Goal: Information Seeking & Learning: Check status

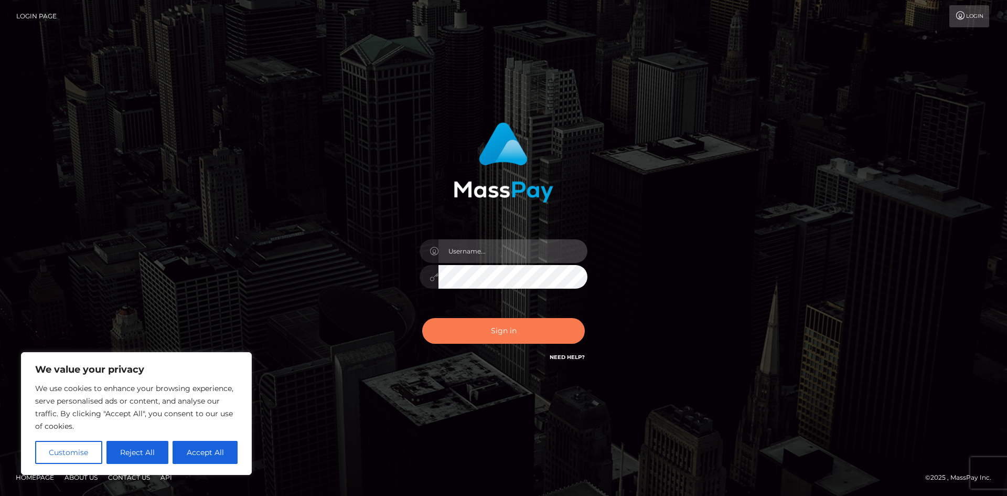
type input "hello.feetfinder"
click at [516, 330] on button "Sign in" at bounding box center [503, 331] width 163 height 26
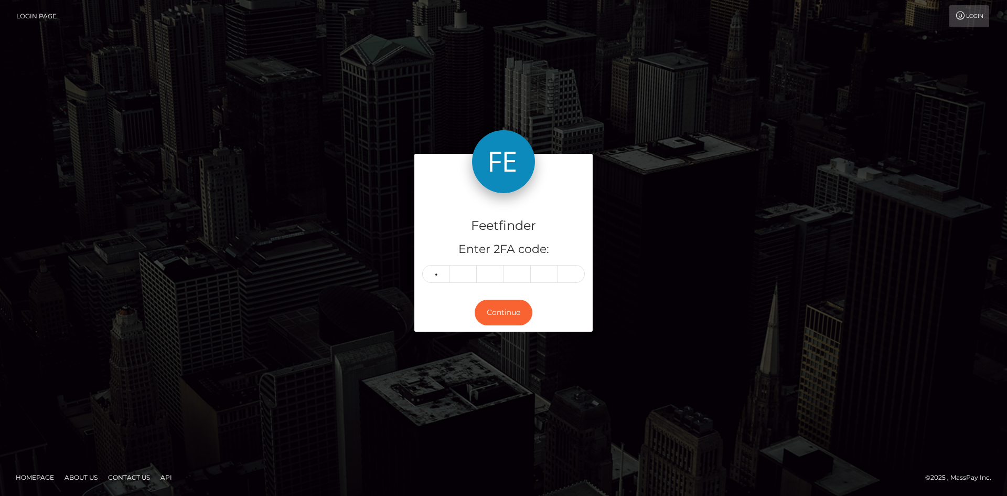
type input "4"
type input "1"
type input "5"
type input "8"
type input "6"
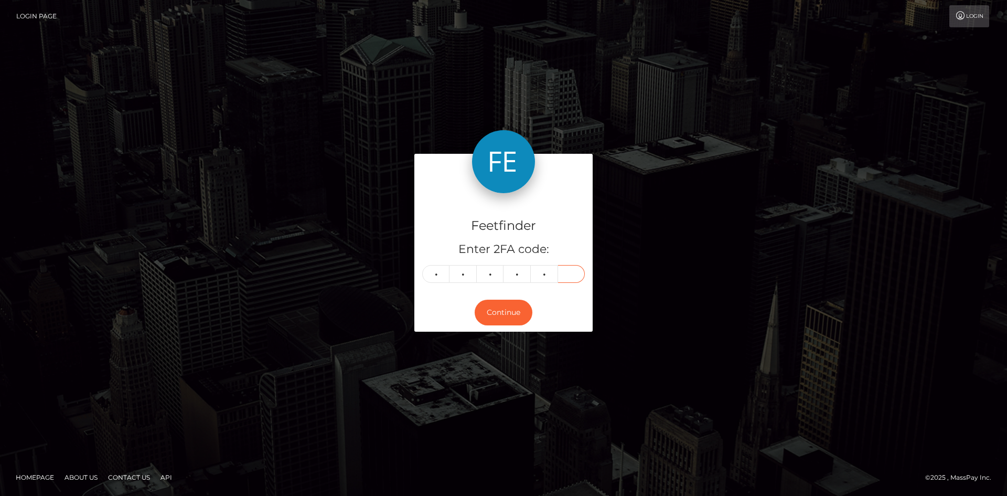
type input "4"
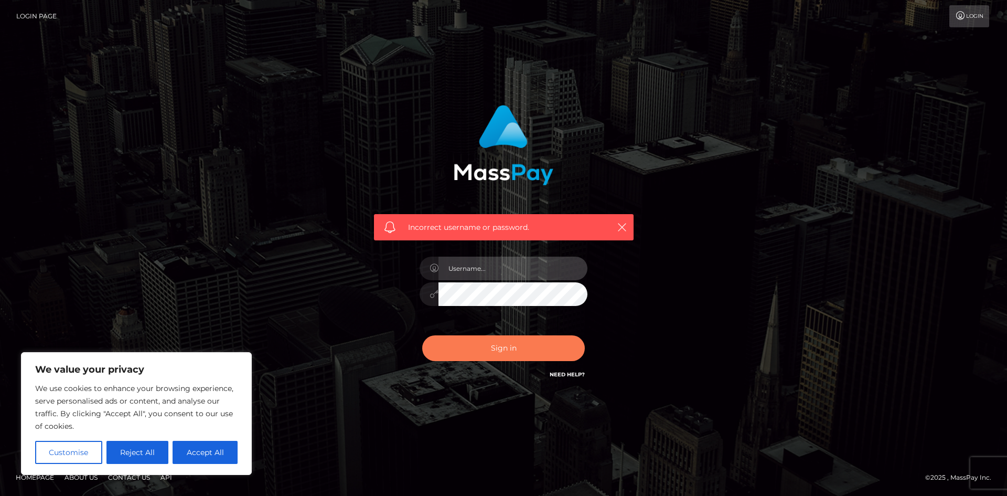
type input "hello.feetfinder"
click at [525, 350] on button "Sign in" at bounding box center [503, 348] width 163 height 26
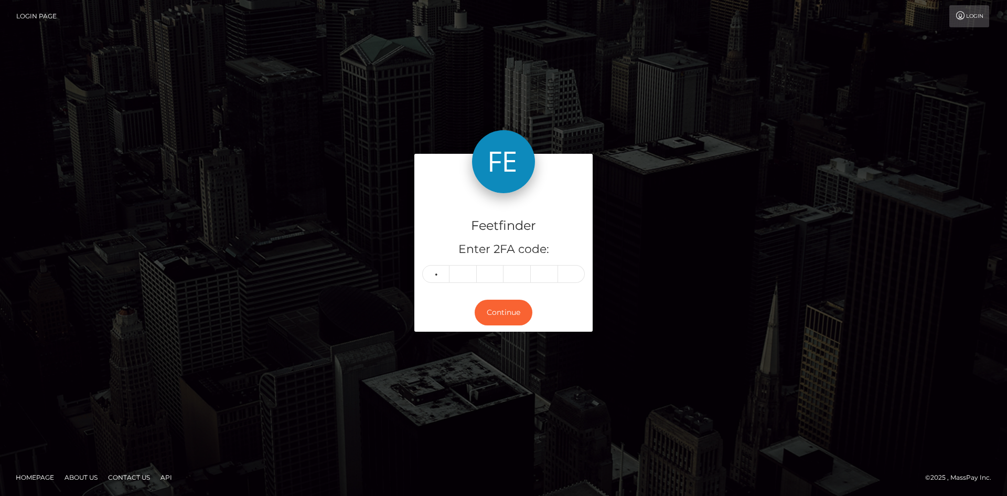
type input "4"
type input "1"
type input "5"
type input "8"
type input "4"
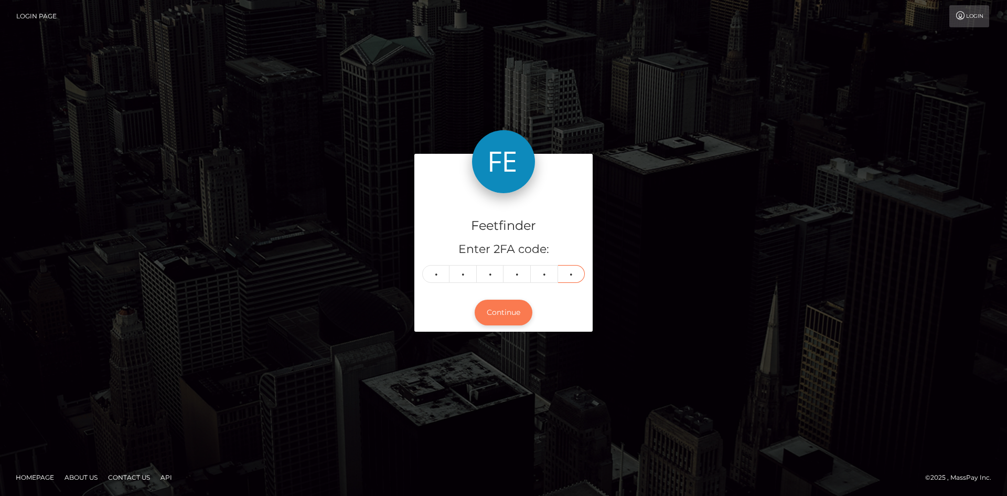
type input "6"
click at [500, 312] on button "Continue" at bounding box center [504, 313] width 58 height 26
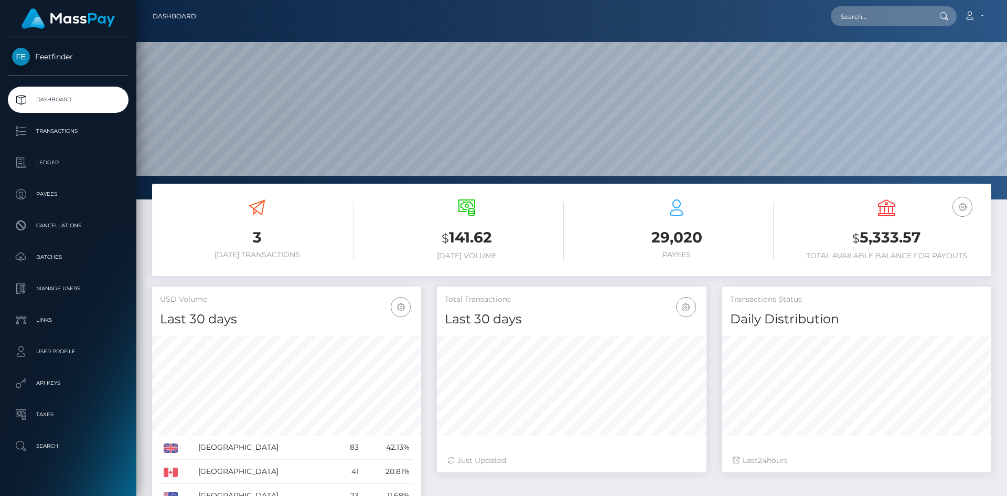
scroll to position [186, 270]
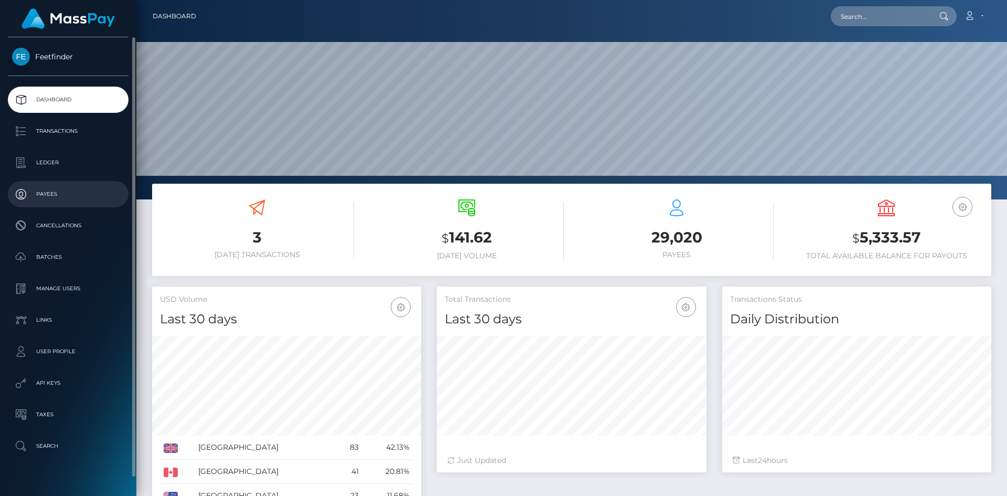
click at [70, 199] on p "Payees" at bounding box center [68, 194] width 112 height 16
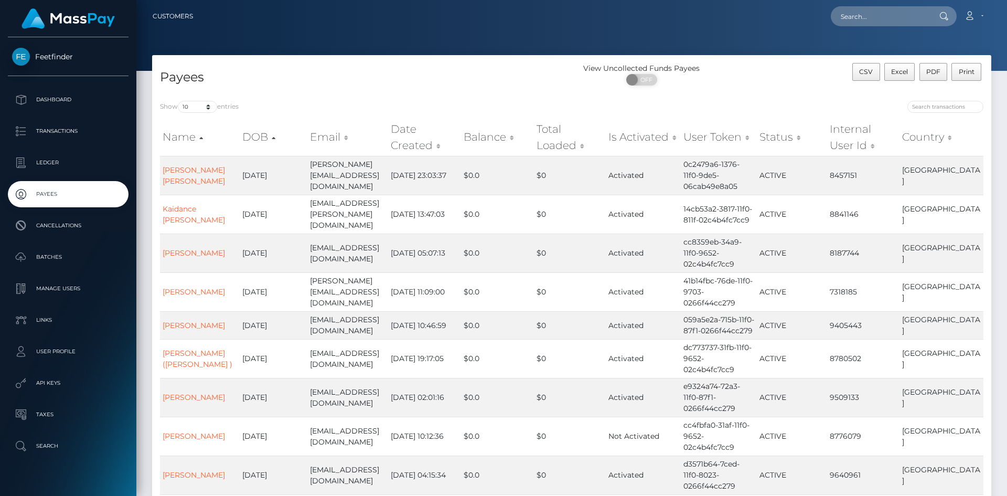
drag, startPoint x: 813, startPoint y: 7, endPoint x: 702, endPoint y: 0, distance: 110.9
click at [697, 8] on div "Loading... Loading... Account Edit Profile Logout" at bounding box center [595, 16] width 789 height 22
click at [952, 109] on input "search" at bounding box center [946, 107] width 76 height 12
paste input "89dd4e84-8b04-11f0-bd85-0694aced620b"
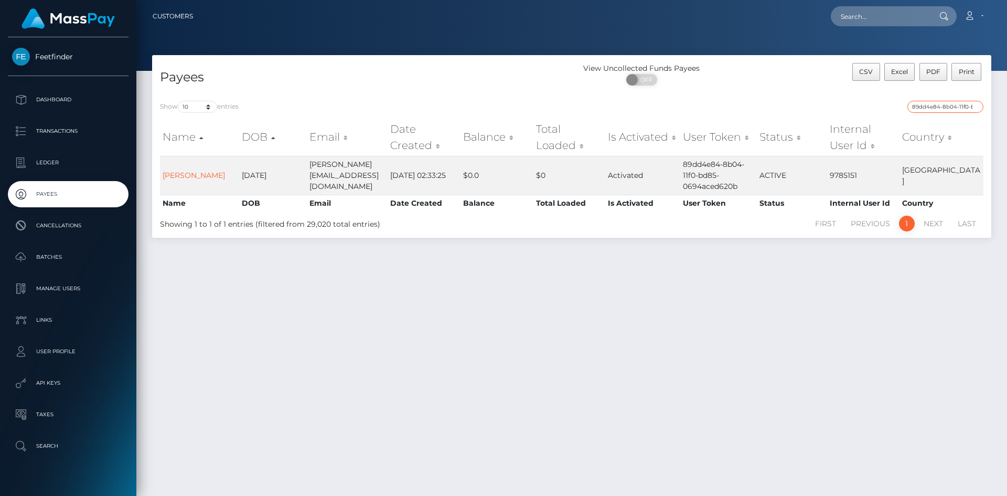
click at [965, 106] on input "89dd4e84-8b04-11f0-bd85-0694aced620b" at bounding box center [946, 107] width 76 height 12
click at [968, 106] on input "89dd4e84-8b04-11f0-bd85-0694aced620b" at bounding box center [946, 107] width 76 height 12
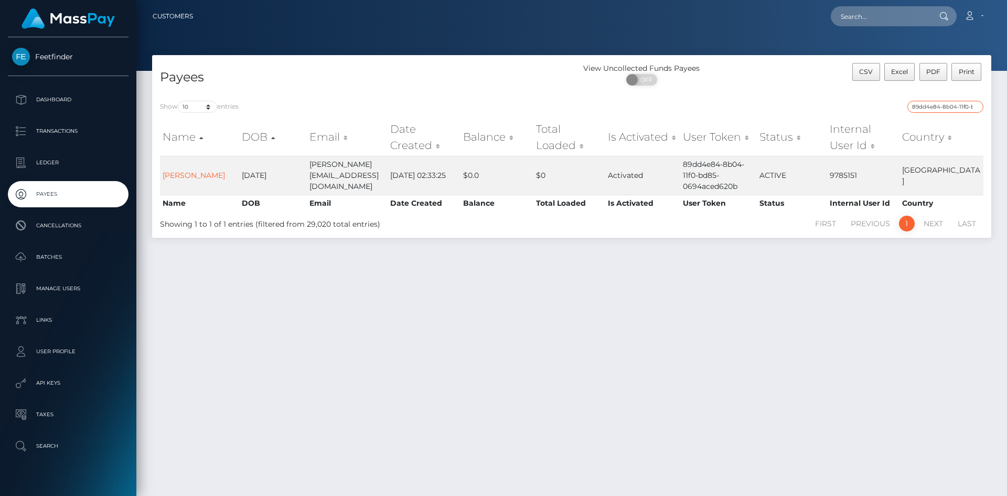
paste input "0cdb18b6-7cd9-11f0-8023-0266f44cc279"
click at [947, 107] on input "0cdb18b6-7cd9-11f0-8023-0266f44cc279" at bounding box center [946, 107] width 76 height 12
click at [948, 108] on input "0cdb18b6-7cd9-11f0-8023-0266f44cc279" at bounding box center [946, 107] width 76 height 12
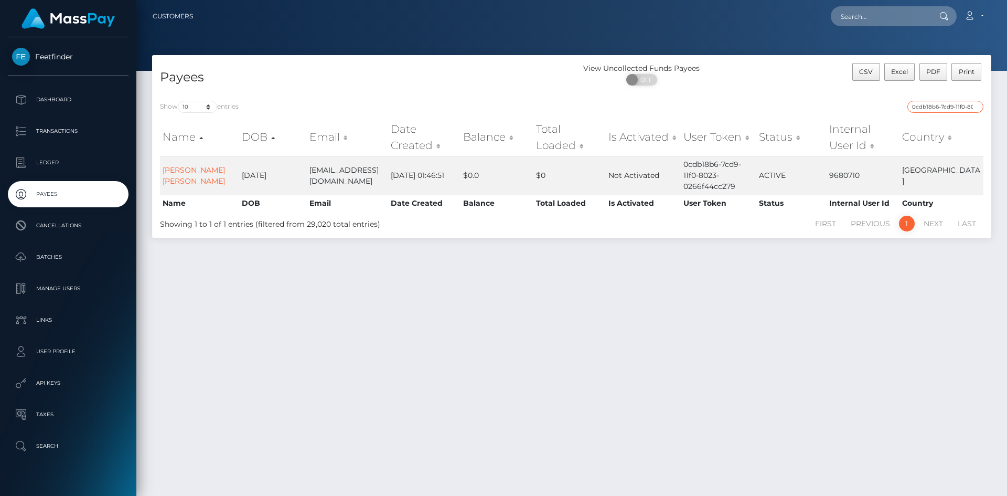
click at [951, 102] on input "0cdb18b6-7cd9-11f0-8023-0266f44cc279" at bounding box center [946, 107] width 76 height 12
paste input "2169ca98-85e3"
click at [951, 106] on input "2169ca98-85e3-11f0-8023-0266f44cc279" at bounding box center [946, 107] width 76 height 12
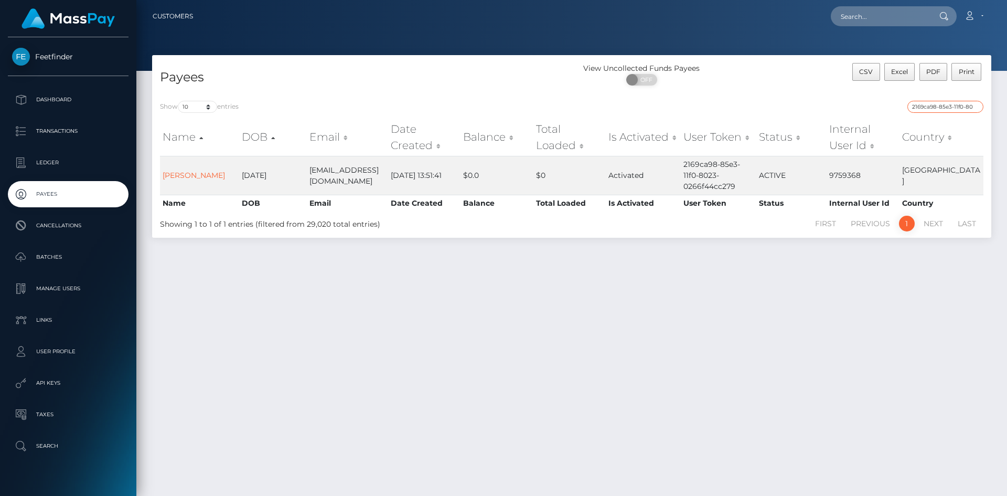
click at [951, 106] on input "2169ca98-85e3-11f0-8023-0266f44cc279" at bounding box center [946, 107] width 76 height 12
click at [951, 109] on input "2169ca98-85e3-11f0-8023-0266f44cc279" at bounding box center [946, 107] width 76 height 12
paste input "7d6c7cd6-7959-11f0-970"
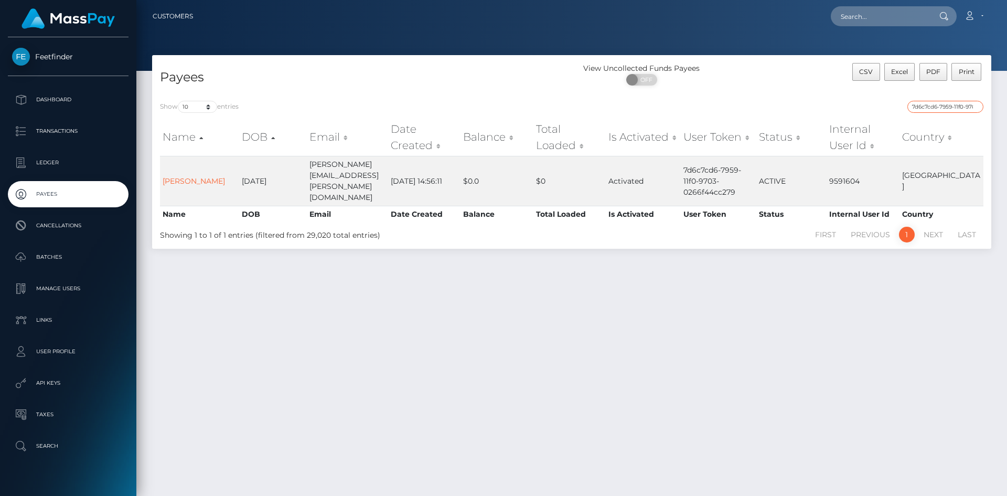
click at [941, 102] on input "7d6c7cd6-7959-11f0-9703-0266f44cc279" at bounding box center [946, 107] width 76 height 12
paste input "56a0778e-88d7-11f0-802"
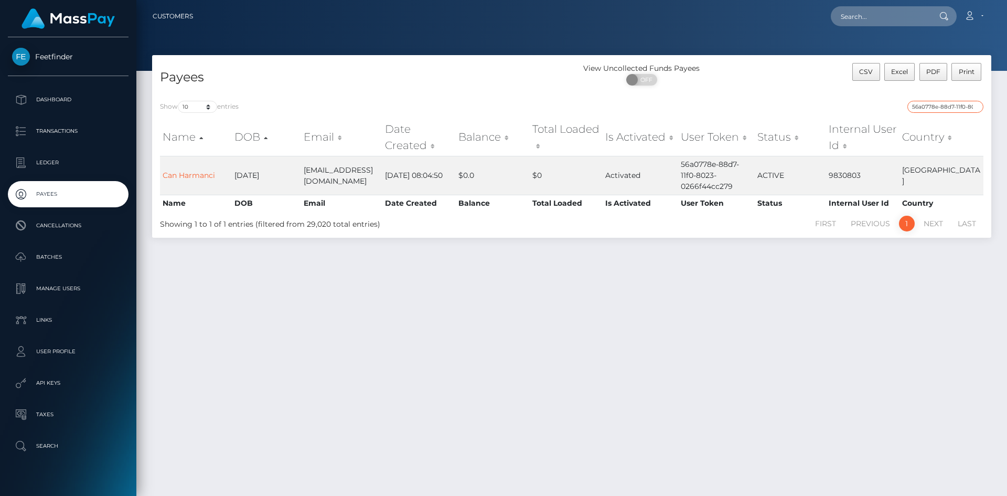
click at [949, 108] on input "56a0778e-88d7-11f0-8023-0266f44cc279" at bounding box center [946, 107] width 76 height 12
paste input "8976f4ed-8b11-11f0-bd85-0694aced620b"
click at [963, 106] on input "8976f4ed-8b11-11f0-bd85-0694aced620b" at bounding box center [946, 107] width 76 height 12
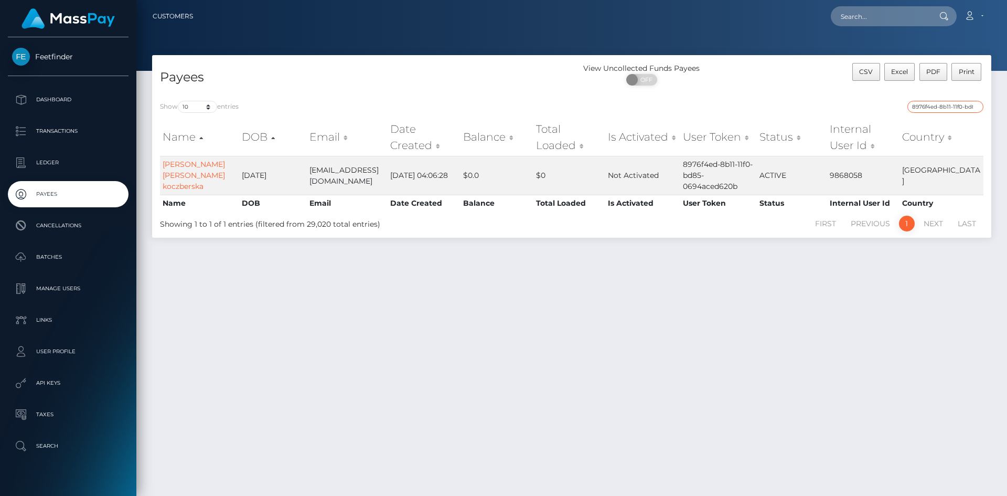
click at [963, 106] on input "8976f4ed-8b11-11f0-bd85-0694aced620b" at bounding box center [946, 107] width 76 height 12
paste input "1bee21d1-855a-11f0-8023-0266f44cc279"
click at [939, 109] on input "1bee21d1-855a-11f0-8023-0266f44cc279" at bounding box center [946, 107] width 76 height 12
click at [940, 109] on input "1bee21d1-855a-11f0-8023-0266f44cc279" at bounding box center [946, 107] width 76 height 12
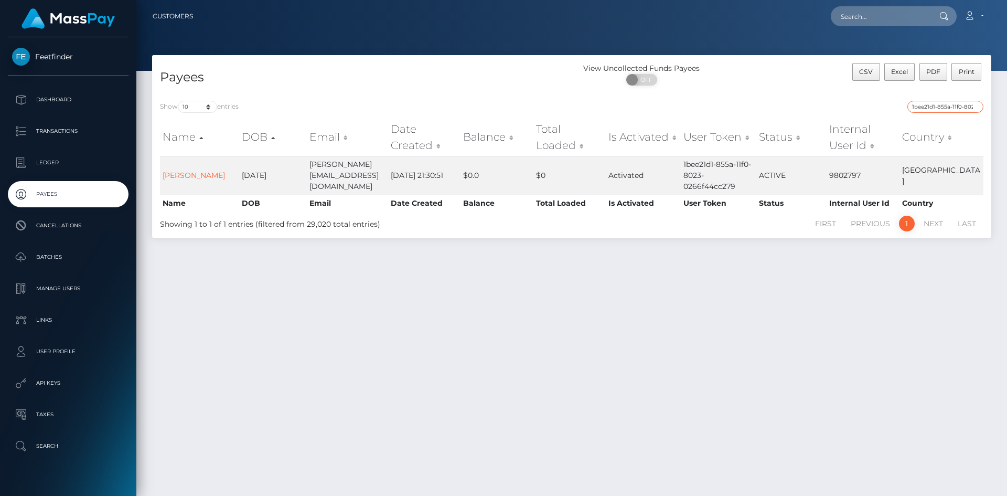
click at [940, 109] on input "1bee21d1-855a-11f0-8023-0266f44cc279" at bounding box center [946, 107] width 76 height 12
paste input "b6091879-89bf"
click at [947, 103] on input "b6091879-89bf-11f0-8023-0266f44cc279" at bounding box center [946, 107] width 76 height 12
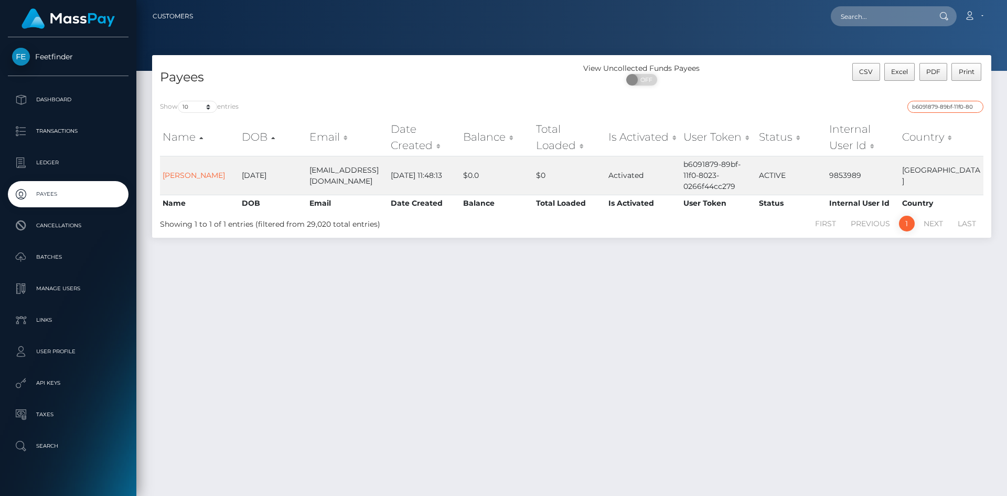
click at [947, 103] on input "b6091879-89bf-11f0-8023-0266f44cc279" at bounding box center [946, 107] width 76 height 12
paste input "ea7d5d8f-8aa6-11f0-bd85-0694aced620b"
click at [951, 105] on input "ea7d5d8f-8aa6-11f0-bd85-0694aced620b" at bounding box center [946, 107] width 76 height 12
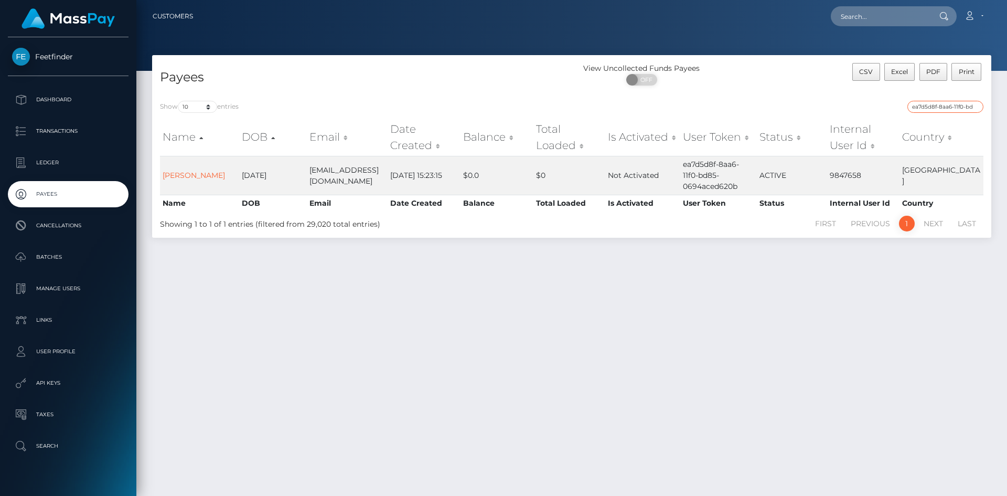
click at [951, 105] on input "ea7d5d8f-8aa6-11f0-bd85-0694aced620b" at bounding box center [946, 107] width 76 height 12
paste input "0c926f15-7df1-11f0-8023-0266f44cc279"
click at [961, 106] on input "0c926f15-7df1-11f0-8023-0266f44cc279" at bounding box center [946, 107] width 76 height 12
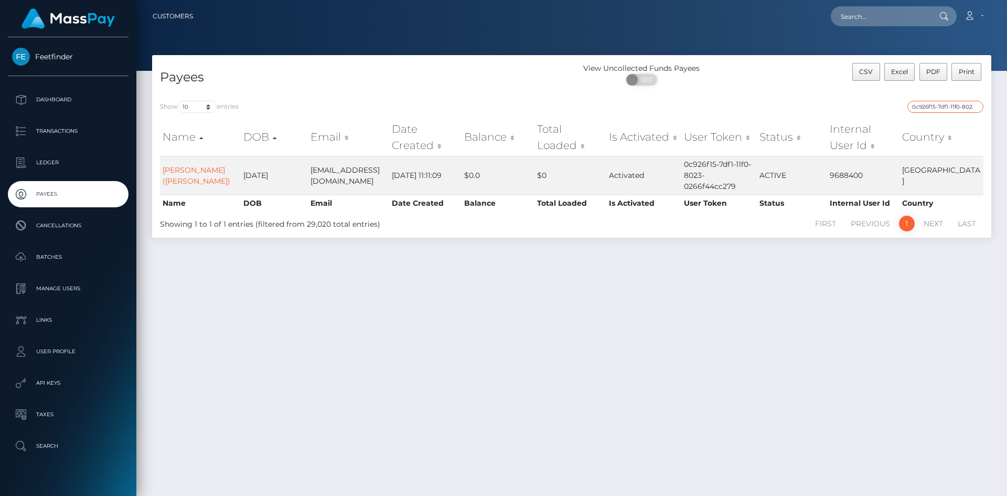
click at [961, 106] on input "0c926f15-7df1-11f0-8023-0266f44cc279" at bounding box center [946, 107] width 76 height 12
paste input "dec1acbb-111a-11f0-9de5-06cab49e8a05"
click at [949, 103] on input "dec1acbb-111a-11f0-9de5-06cab49e8a05" at bounding box center [946, 107] width 76 height 12
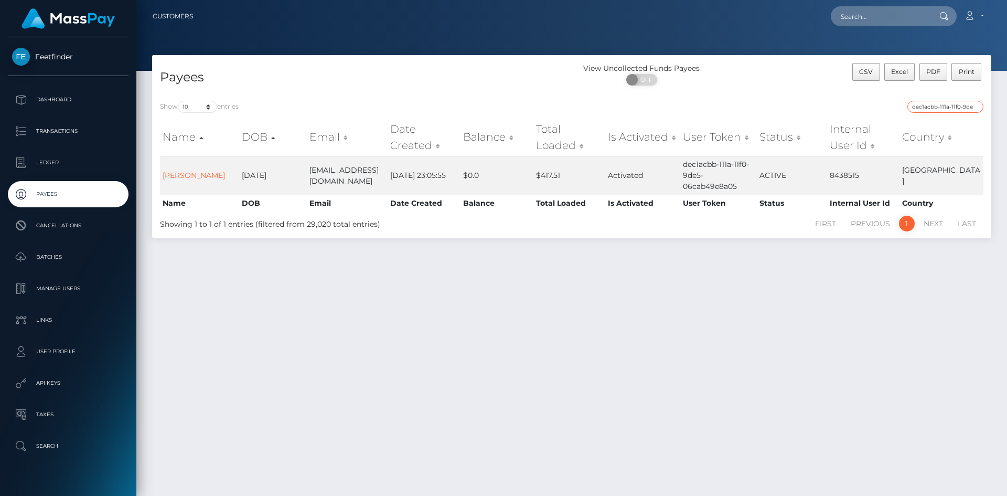
click at [949, 103] on input "dec1acbb-111a-11f0-9de5-06cab49e8a05" at bounding box center [946, 107] width 76 height 12
paste input "6631f077-7d22-11f0-8023-0266f44cc279"
click at [962, 106] on input "6631f077-7d22-11f0-8023-0266f44cc279" at bounding box center [946, 107] width 76 height 12
click at [962, 105] on input "6631f077-7d22-11f0-8023-0266f44cc279" at bounding box center [946, 107] width 76 height 12
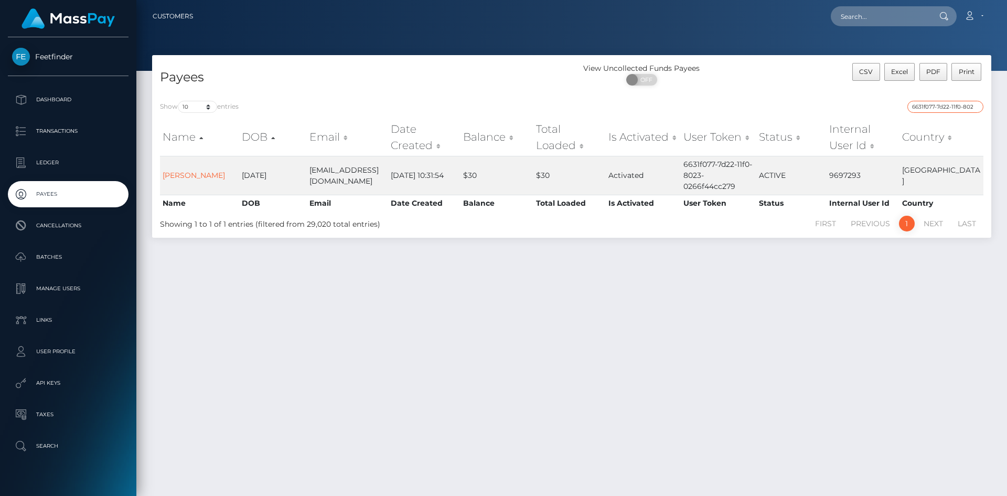
click at [962, 105] on input "6631f077-7d22-11f0-8023-0266f44cc279" at bounding box center [946, 107] width 76 height 12
paste input "448f27a1-8e6d-11f0-bd85-0694aced620b"
type input "448f27a1-8e6d-11f0-bd85-0694aced620b"
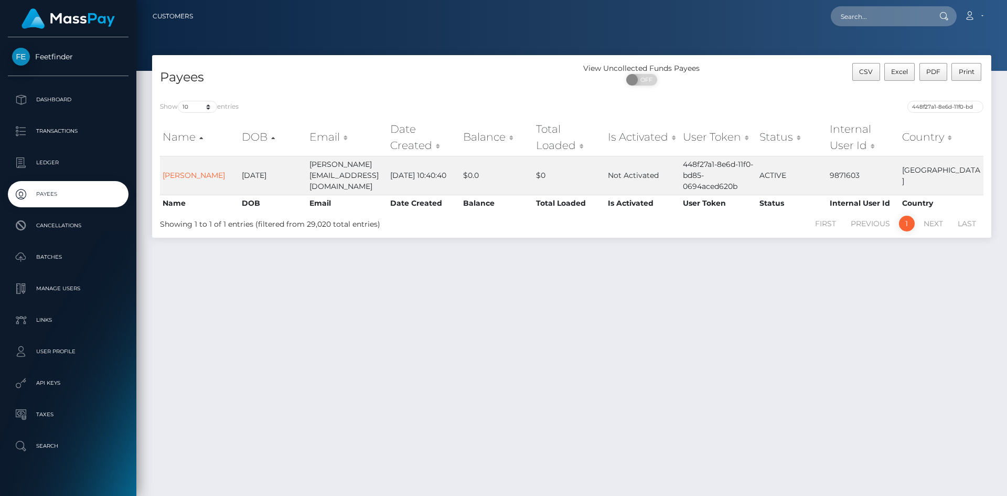
click at [959, 100] on div "Show 10 25 50 100 250 entries 448f27a1-8e6d-11f0-bd85-0694aced620b Name DOB Ema…" at bounding box center [571, 165] width 839 height 145
click at [969, 112] on input "448f27a1-8e6d-11f0-bd85-0694aced620b" at bounding box center [946, 107] width 76 height 12
click at [974, 106] on input "448f27a1-8e6d-11f0-bd85-0694aced620b" at bounding box center [946, 107] width 76 height 12
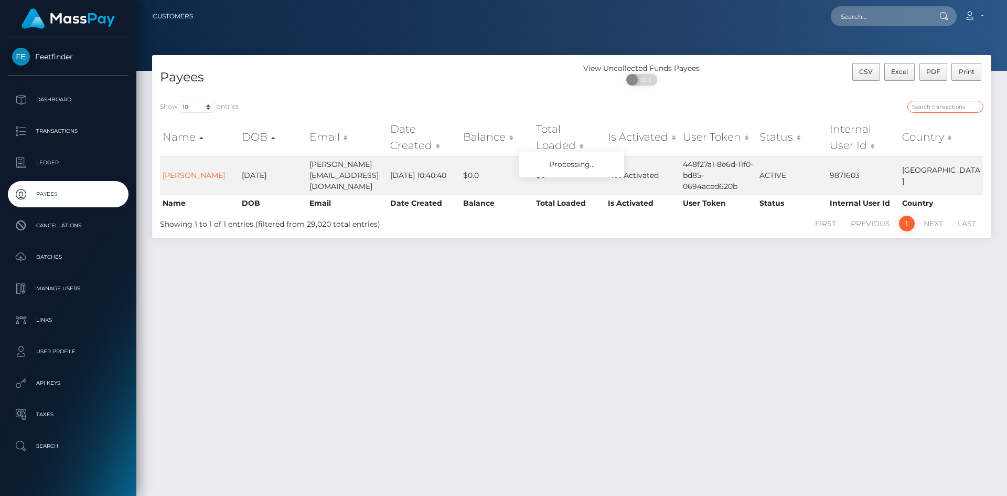
paste input "218e29de-8111-11f0-8023-0266f44cc279"
click at [949, 108] on input "218e29de-8111-11f0-8023-0266f44cc279" at bounding box center [946, 107] width 76 height 12
paste input "6b21e5a5-7d8f"
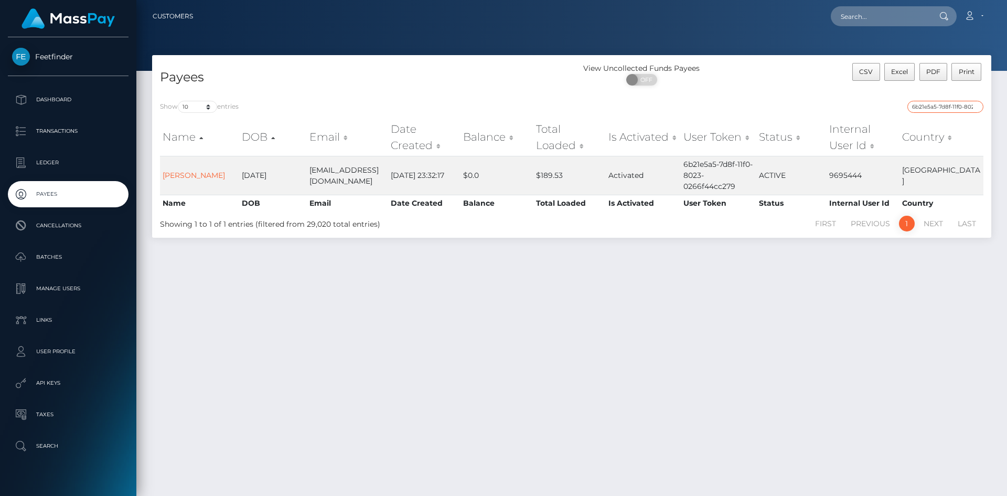
click at [944, 105] on input "6b21e5a5-7d8f-11f0-8023-0266f44cc279" at bounding box center [946, 107] width 76 height 12
click at [944, 112] on input "6b21e5a5-7d8f-11f0-8023-0266f44cc279" at bounding box center [946, 107] width 76 height 12
click at [946, 112] on input "6b21e5a5-7d8f-11f0-8023-0266f44cc279" at bounding box center [946, 107] width 76 height 12
click at [948, 112] on input "6b21e5a5-7d8f-11f0-8023-0266f44cc279" at bounding box center [946, 107] width 76 height 12
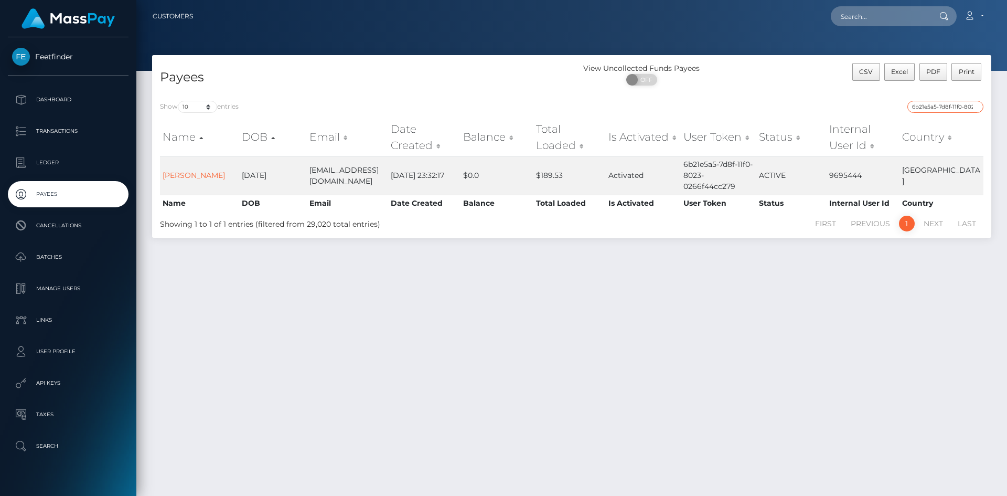
click at [948, 112] on input "6b21e5a5-7d8f-11f0-8023-0266f44cc279" at bounding box center [946, 107] width 76 height 12
paste input "92a1673b-7dc0"
click at [946, 106] on input "92a1673b-7dc0-11f0-8023-0266f44cc279" at bounding box center [946, 107] width 76 height 12
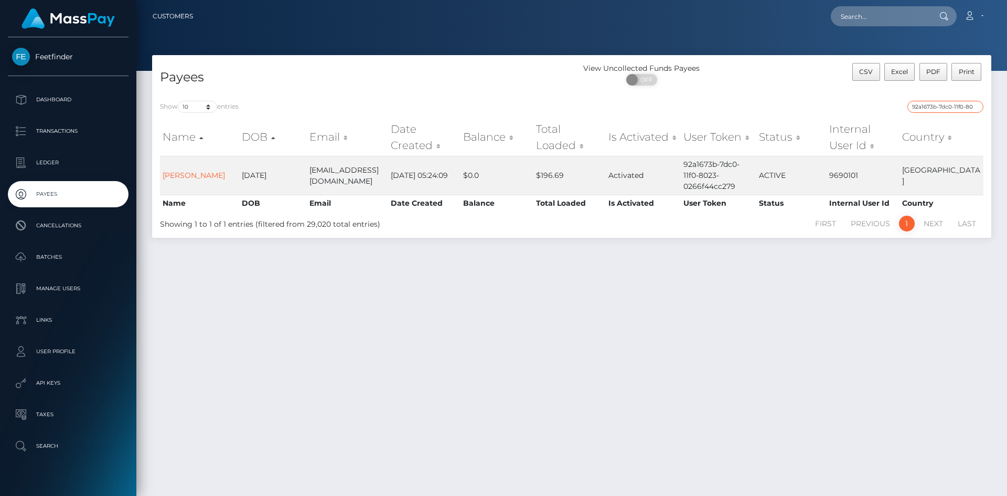
click at [946, 106] on input "92a1673b-7dc0-11f0-8023-0266f44cc279" at bounding box center [946, 107] width 76 height 12
paste input "74e4305b-8e47-11f0-bd85-0694aced620b"
click at [948, 103] on input "74e4305b-8e47-11f0-bd85-0694aced620b" at bounding box center [946, 107] width 76 height 12
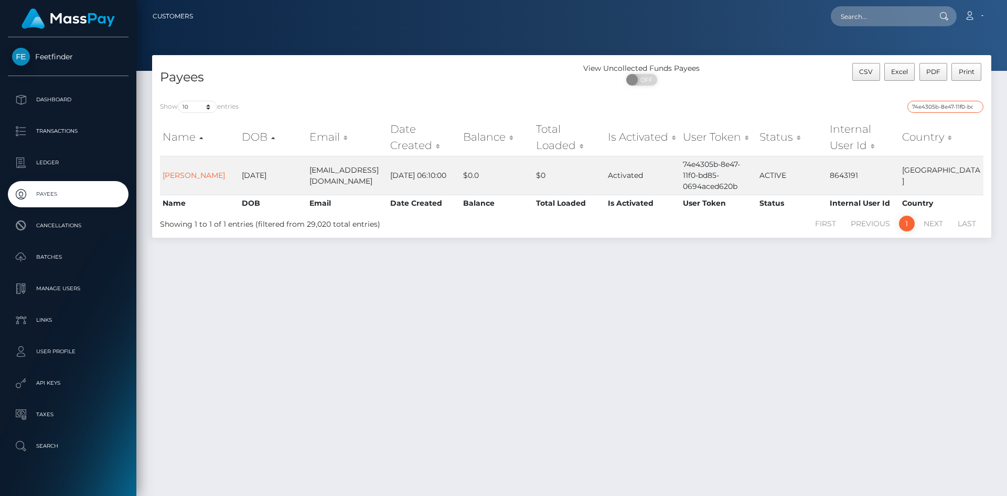
click at [948, 103] on input "74e4305b-8e47-11f0-bd85-0694aced620b" at bounding box center [946, 107] width 76 height 12
paste input "c11a7066-8018-11f0-8023-0266f44cc279"
click at [949, 108] on input "c11a7066-8018-11f0-8023-0266f44cc279" at bounding box center [946, 107] width 76 height 12
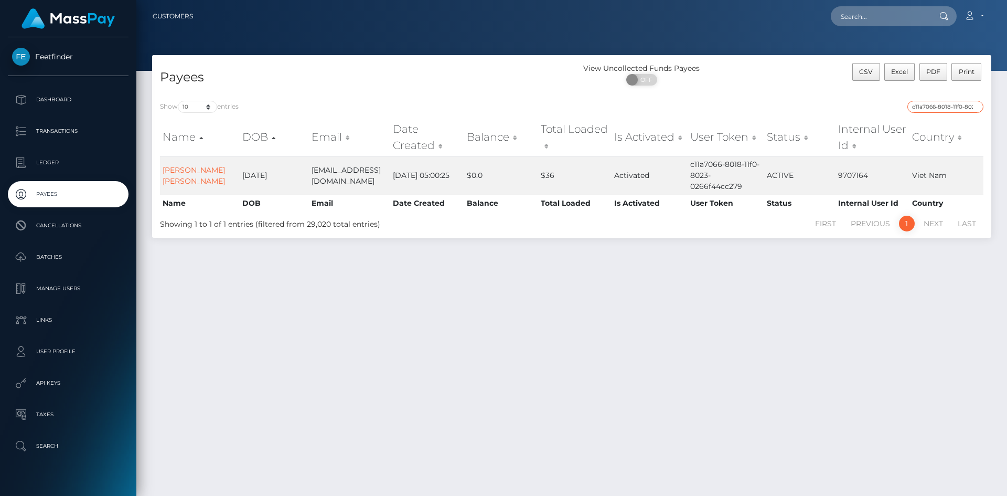
click at [949, 108] on input "c11a7066-8018-11f0-8023-0266f44cc279" at bounding box center [946, 107] width 76 height 12
paste input "efd2da18-835a"
click at [936, 105] on input "efd2da18-835a-11f0-8023-0266f44cc279" at bounding box center [946, 107] width 76 height 12
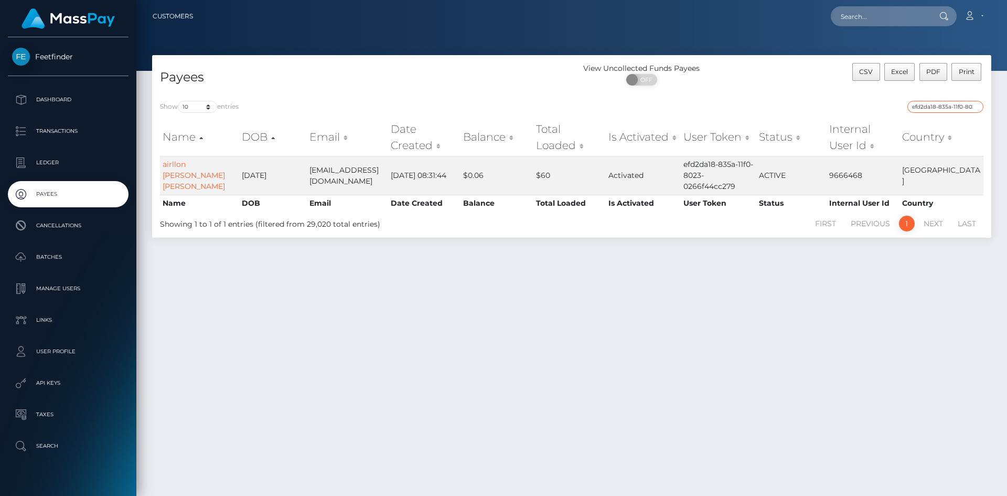
click at [936, 105] on input "efd2da18-835a-11f0-8023-0266f44cc279" at bounding box center [946, 107] width 76 height 12
paste input "a4e330dd-8e24-11f0-bd85-0694aced620b"
click at [958, 105] on input "a4e330dd-8e24-11f0-bd85-0694aced620b" at bounding box center [946, 107] width 76 height 12
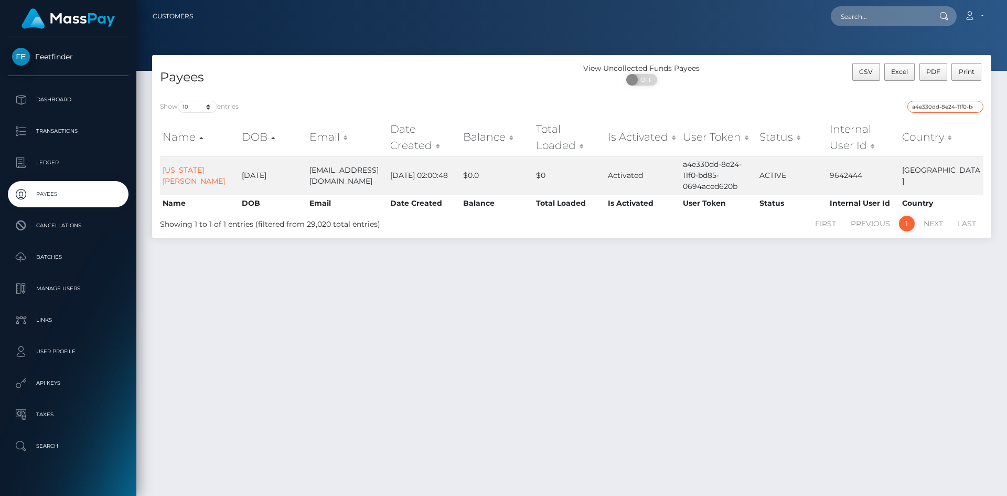
paste input "6e154ae1-8e57"
click at [946, 109] on input "6e154ae1-8e57-11f0-bd85-0694aced620b" at bounding box center [946, 107] width 76 height 12
click at [947, 108] on input "6e154ae1-8e57-11f0-bd85-0694aced620b" at bounding box center [946, 107] width 76 height 12
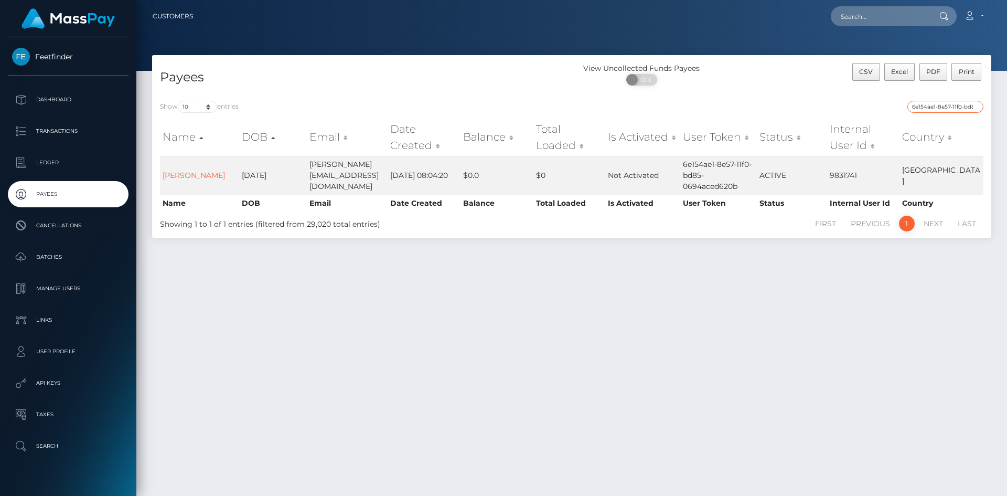
paste input "947513d6-7ded-11f0-8023-0266f44cc279"
click at [952, 108] on input "947513d6-7ded-11f0-8023-0266f44cc279" at bounding box center [946, 107] width 76 height 12
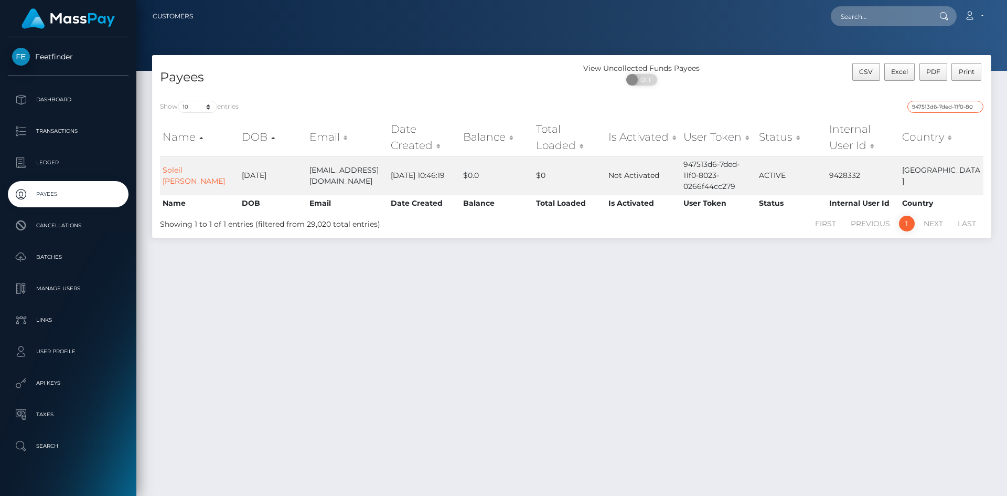
paste input "e9ba1b58-7a1e"
click at [959, 106] on input "e9ba1b58-7a1e-11f0-8023-0266f44cc279" at bounding box center [946, 107] width 76 height 12
click at [959, 108] on input "e9ba1b58-7a1e-11f0-8023-0266f44cc279" at bounding box center [946, 107] width 76 height 12
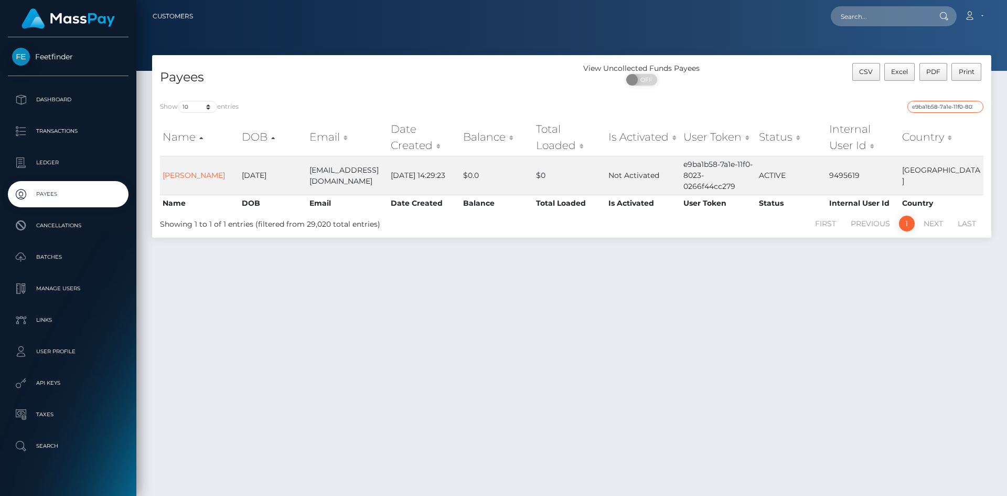
paste input "dd7e53de-3f84-11f0-bf09-062f66d36555"
click at [965, 105] on input "dd7e53de-3f84-11f0-bf09-062f66d36555" at bounding box center [946, 107] width 76 height 12
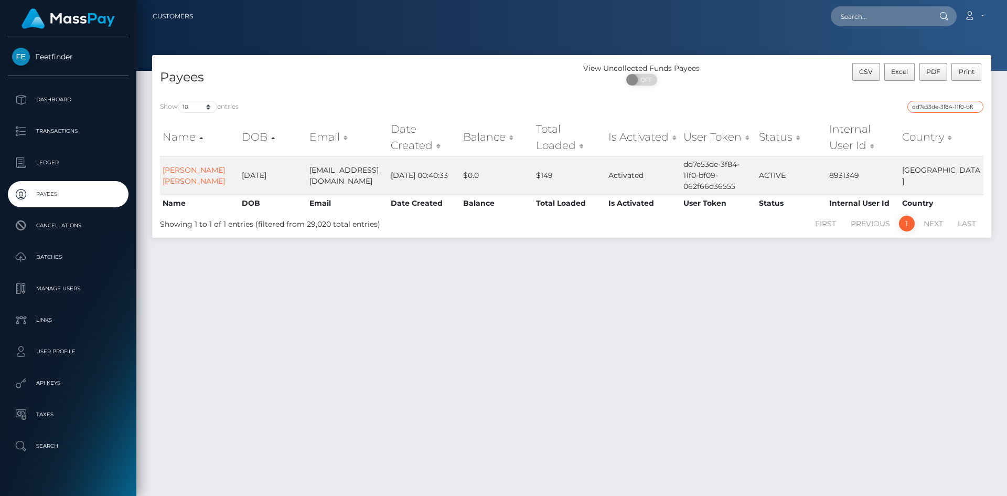
paste input "fd2667b1-7e48-11f0-8023-0266f44cc279"
click at [954, 103] on input "fd2667b1-7e48-11f0-8023-0266f44cc279" at bounding box center [946, 107] width 76 height 12
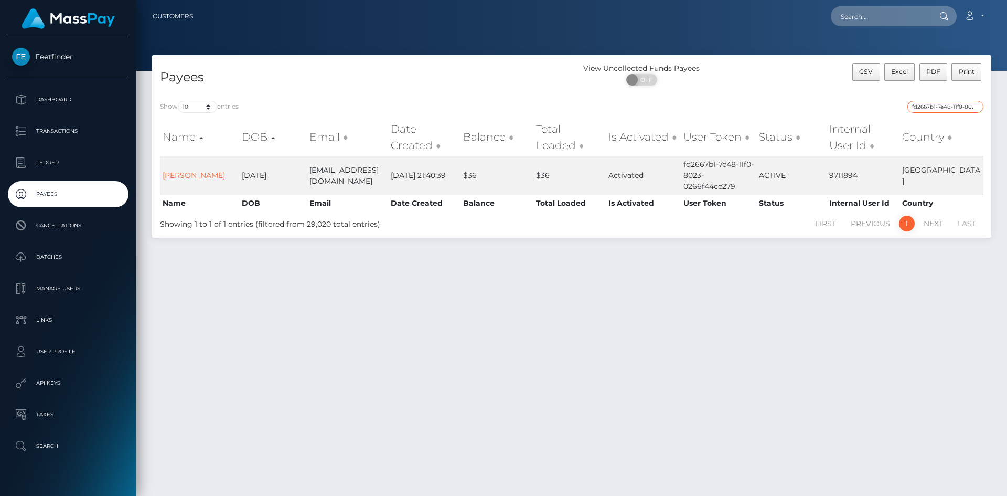
paste input "698c2cb1-16c5-11f0-9de5-06cab49e8a05"
click at [960, 109] on input "698c2cb1-16c5-11f0-9de5-06cab49e8a05" at bounding box center [946, 107] width 76 height 12
click at [960, 108] on input "698c2cb1-16c5-11f0-9de5-06cab49e8a05" at bounding box center [946, 107] width 76 height 12
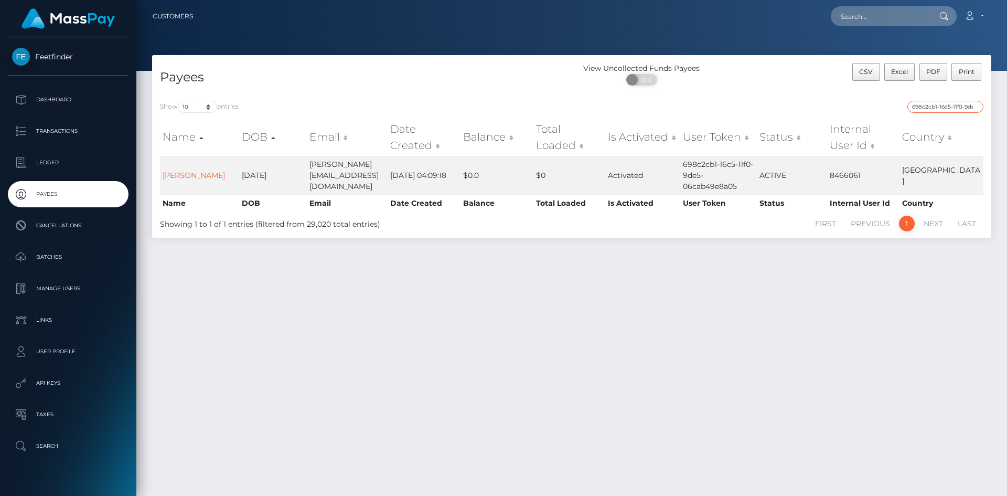
paste input "5744b405-8a14-11f0-8023-0266f44cc279"
click at [951, 106] on input "5744b405-8a14-11f0-8023-0266f44cc279" at bounding box center [946, 107] width 76 height 12
paste input "cd432cee-890a"
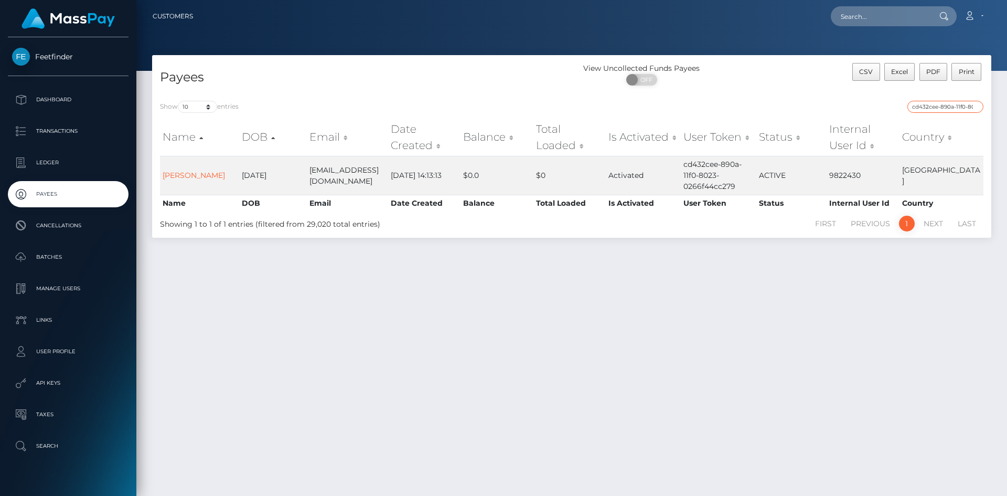
click at [941, 109] on input "cd432cee-890a-11f0-8023-0266f44cc279" at bounding box center [946, 107] width 76 height 12
paste input "dc7b0c31-7bab"
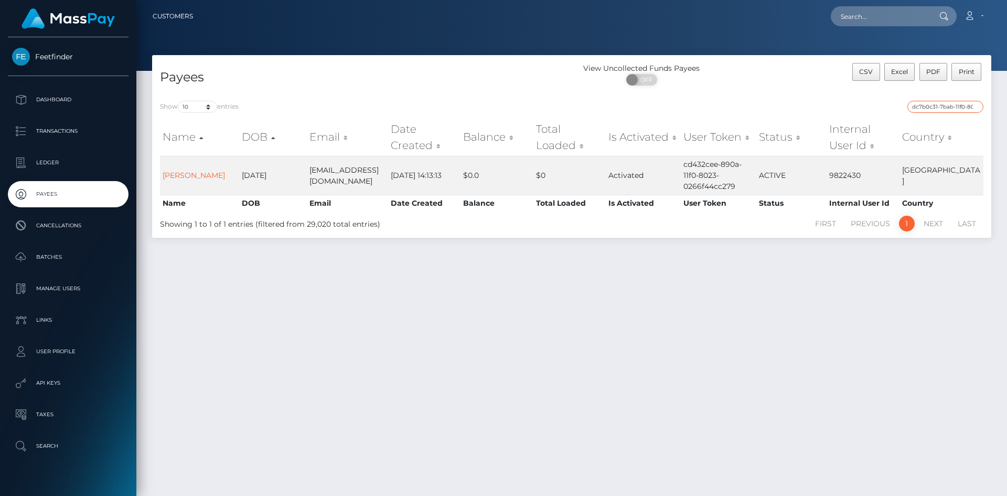
scroll to position [0, 47]
type input "dc7b0c31-7bab-11f0-8023-0266f44cc279"
click at [975, 107] on input "dc7b0c31-7bab-11f0-8023-0266f44cc279" at bounding box center [946, 107] width 76 height 12
paste input "92b134f4-8c1f-11f0-bd85-0694aced620b"
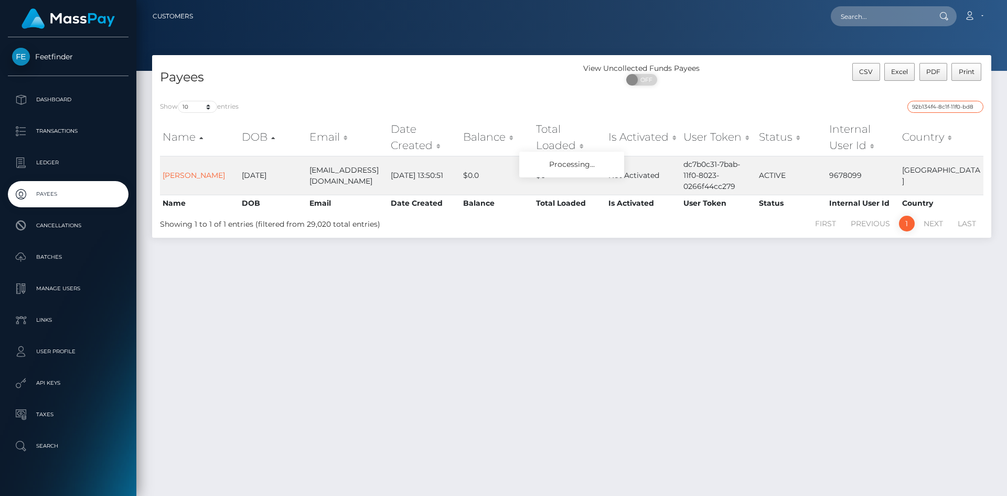
scroll to position [0, 46]
type input "92b134f4-8c1f-11f0-bd85-0694aced620b"
click at [976, 108] on input "92b134f4-8c1f-11f0-bd85-0694aced620b" at bounding box center [946, 107] width 76 height 12
paste input "b1105769-6be6-11f0-87f1-0266f44cc279"
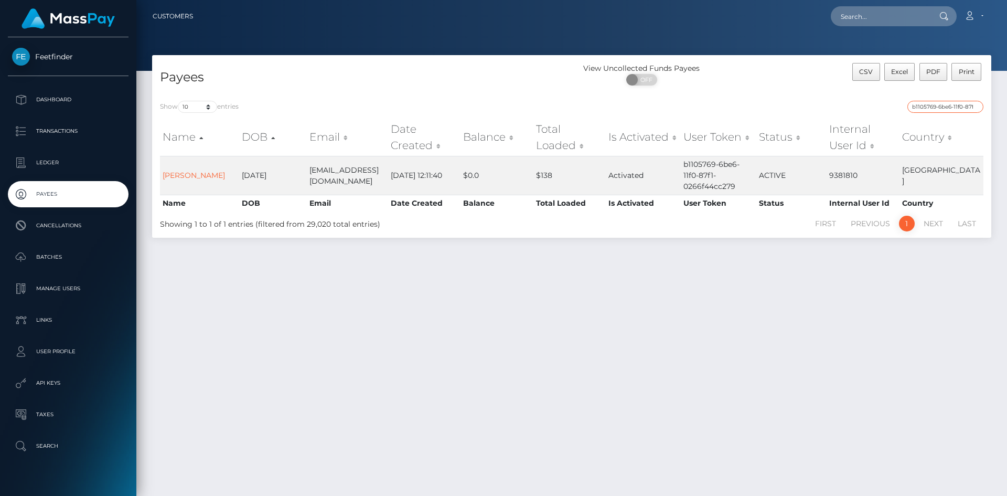
click at [951, 102] on input "b1105769-6be6-11f0-87f1-0266f44cc279" at bounding box center [946, 107] width 76 height 12
paste input "a2731f28-7e68-11f0-8023"
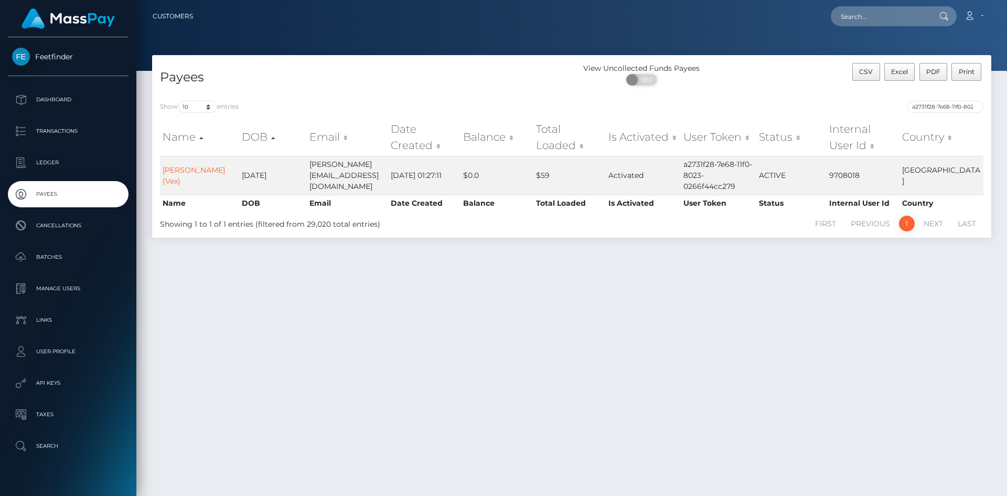
click at [958, 99] on div "Show 10 25 50 100 250 entries a2731f28-7e68-11f0-8023-0266f44cc279 Name DOB Ema…" at bounding box center [571, 165] width 839 height 145
click at [956, 104] on input "a2731f28-7e68-11f0-8023-0266f44cc279" at bounding box center [946, 107] width 76 height 12
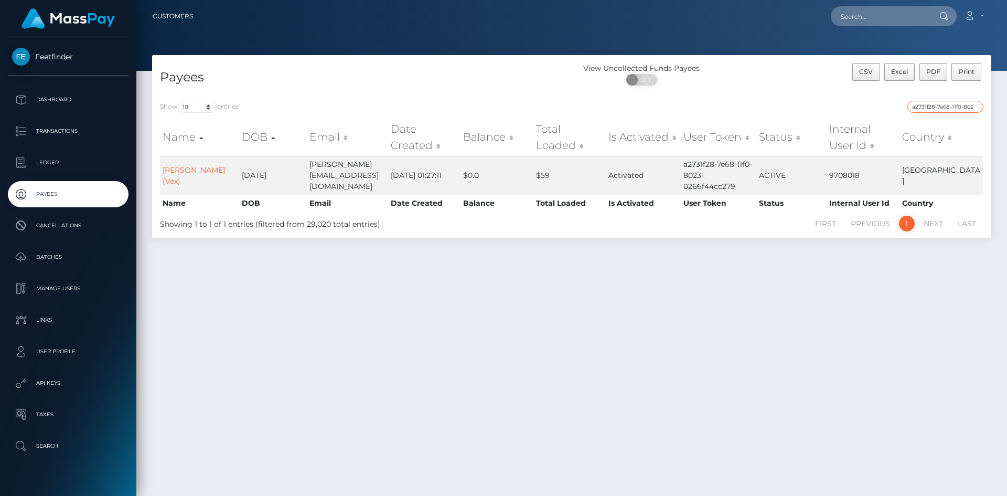
paste input "38dbd56a-5e9d-11f0-b1fb-02a8c2768cb"
click at [941, 107] on input "38dbd56a-5e9d-11f0-b1fb-02a8c2768cb9" at bounding box center [946, 107] width 76 height 12
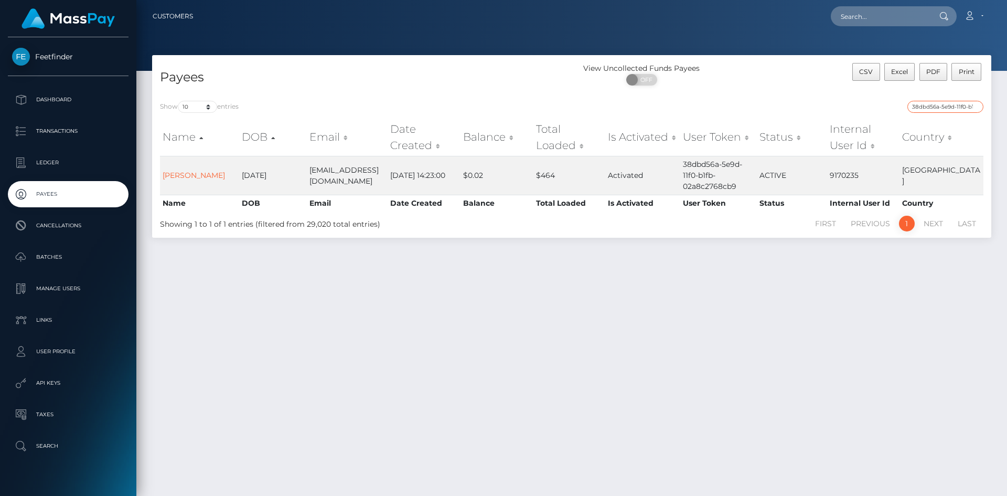
paste input "c44b5da7-7e9a-11f0-8023-0266f44cc27"
click at [944, 105] on input "c44b5da7-7e9a-11f0-8023-0266f44cc279" at bounding box center [946, 107] width 76 height 12
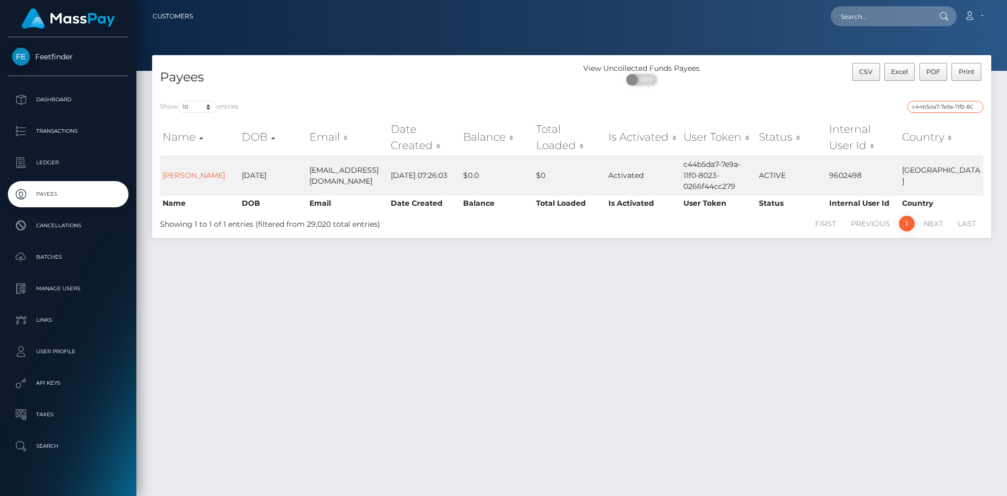
paste input "f9891c26-81a1"
click at [951, 108] on input "f9891c26-81a1-11f0-8023-0266f44cc279" at bounding box center [946, 107] width 76 height 12
paste input "2877e7c7-85e7"
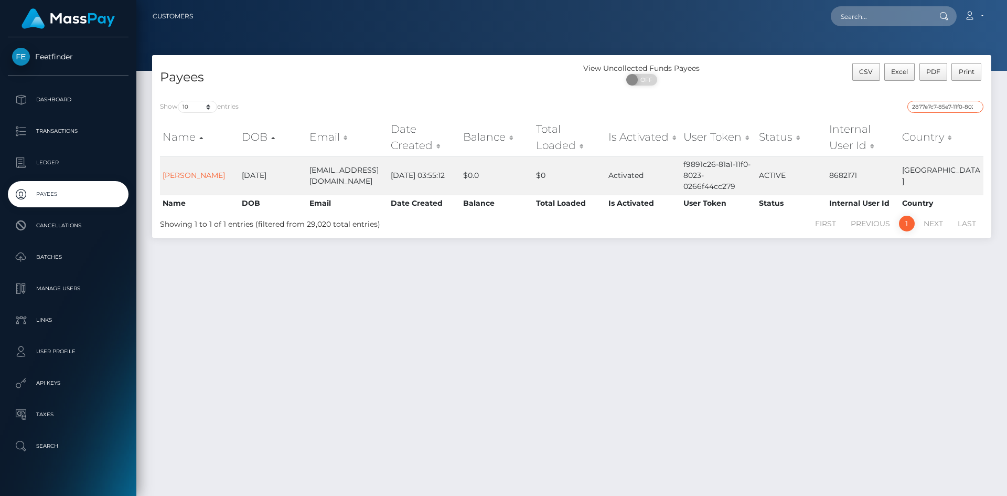
scroll to position [0, 45]
type input "2877e7c7-85e7-11f0-8023-0266f44cc279"
click at [976, 105] on input "2877e7c7-85e7-11f0-8023-0266f44cc279" at bounding box center [946, 107] width 76 height 12
paste input "e9329227-7793-11f0-9703-0266f44cc279"
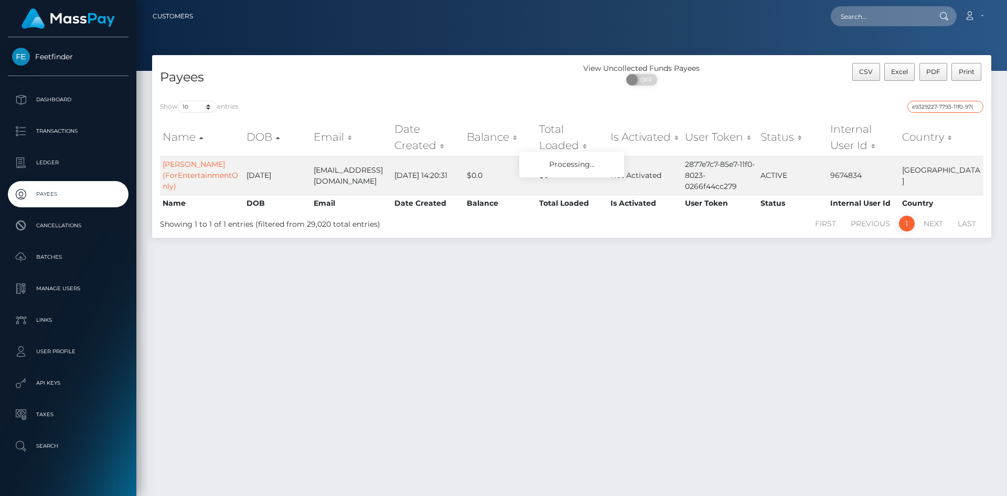
scroll to position [0, 45]
type input "e9329227-7793-11f0-9703-0266f44cc279"
click at [977, 107] on input "e9329227-7793-11f0-9703-0266f44cc279" at bounding box center [946, 107] width 76 height 12
paste input "24f721e7-7be1-11f0-8023-0266f44cc279"
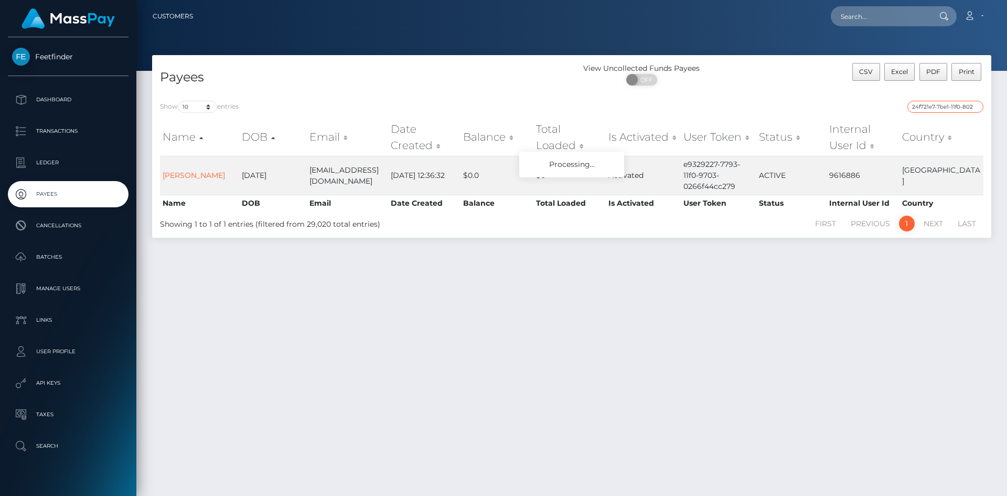
scroll to position [0, 43]
type input "24f721e7-7be1-11f0-8023-0266f44cc279"
click at [974, 106] on input "24f721e7-7be1-11f0-8023-0266f44cc279" at bounding box center [946, 107] width 76 height 12
paste input "fb937e31-8f52-11f0-bd85-0694aced620b"
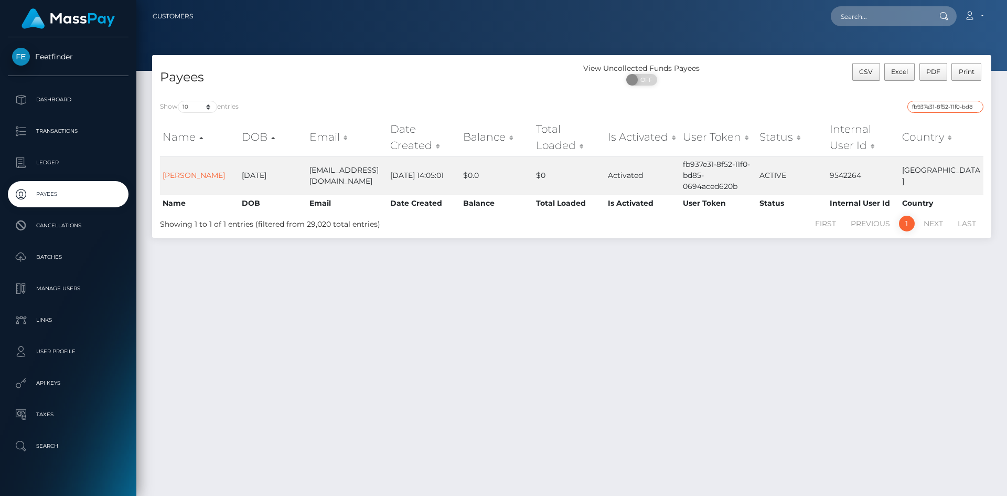
click at [942, 105] on input "fb937e31-8f52-11f0-bd85-0694aced620b" at bounding box center [946, 107] width 76 height 12
paste input "7199d1ac-8729-11f0-8023-0266f44cc279"
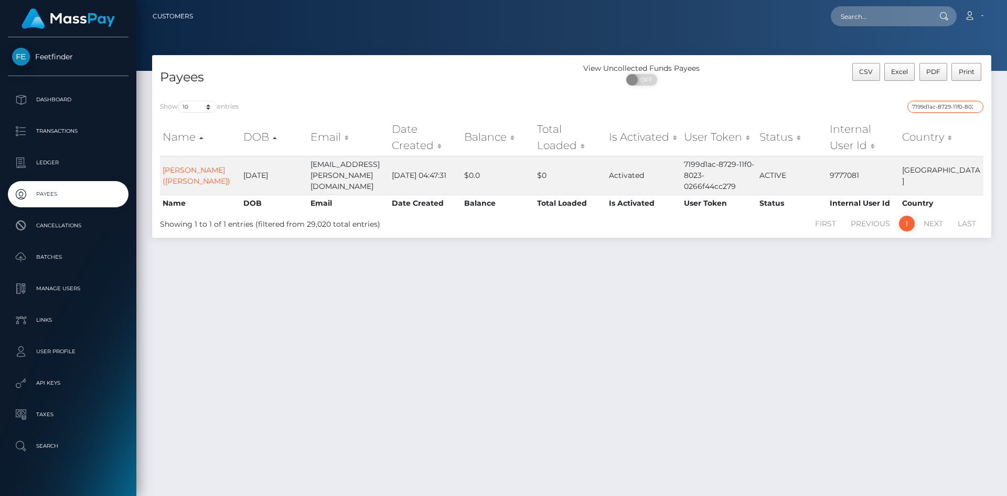
click at [949, 108] on input "7199d1ac-8729-11f0-8023-0266f44cc279" at bounding box center [946, 107] width 76 height 12
paste input "ba3b5eb8-8f73-11f0-bd85-0694aced620b"
click at [952, 105] on input "ba3b5eb8-8f73-11f0-bd85-0694aced620b" at bounding box center [946, 107] width 76 height 12
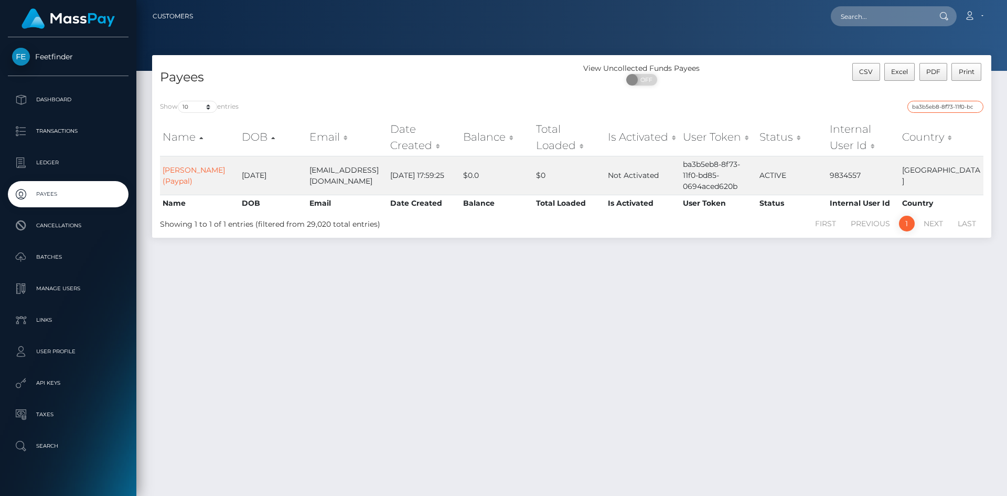
click at [952, 105] on input "ba3b5eb8-8f73-11f0-bd85-0694aced620b" at bounding box center [946, 107] width 76 height 12
paste input "60bc4a0e-5cb1-11f0-b1fb-02a8c2768cb9"
click at [953, 105] on input "60bc4a0e-5cb1-11f0-b1fb-02a8c2768cb9" at bounding box center [946, 107] width 76 height 12
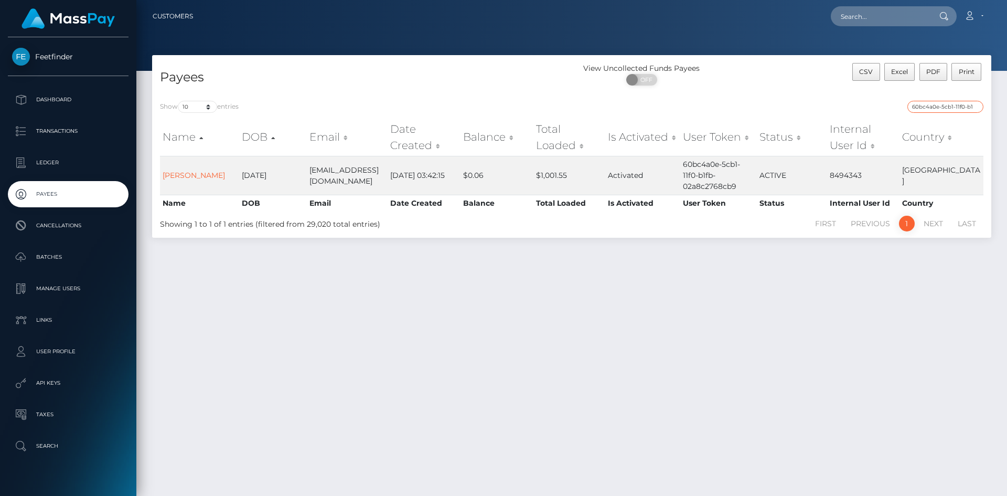
click at [953, 105] on input "60bc4a0e-5cb1-11f0-b1fb-02a8c2768cb9" at bounding box center [946, 107] width 76 height 12
paste input "9b516726-6ebe-11f0-87f1-0266f44cc27"
click at [960, 104] on input "9b516726-6ebe-11f0-87f1-0266f44cc279" at bounding box center [946, 107] width 76 height 12
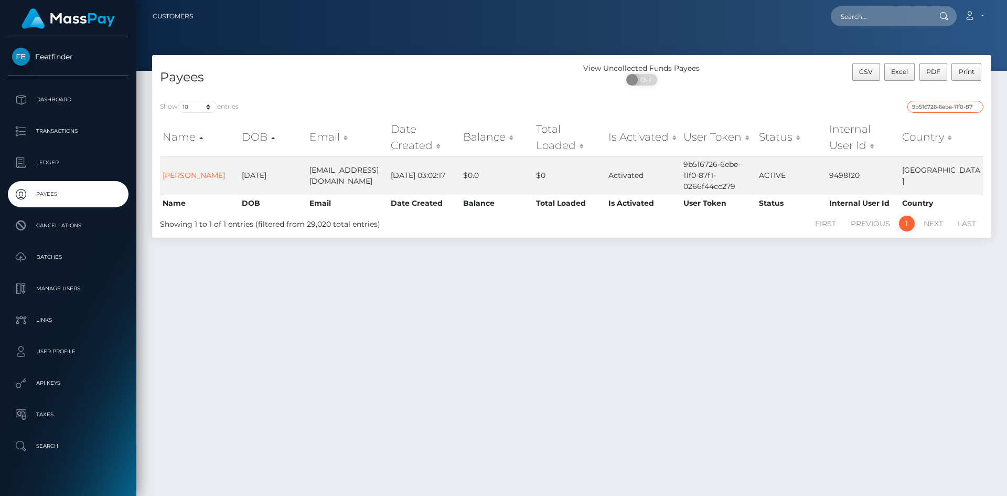
click at [960, 104] on input "9b516726-6ebe-11f0-87f1-0266f44cc279" at bounding box center [946, 107] width 76 height 12
paste input "8b55a62-8f21-11f0-bd85-0694aced620b"
click at [952, 101] on input "98b55a62-8f21-11f0-bd85-0694aced620b" at bounding box center [946, 107] width 76 height 12
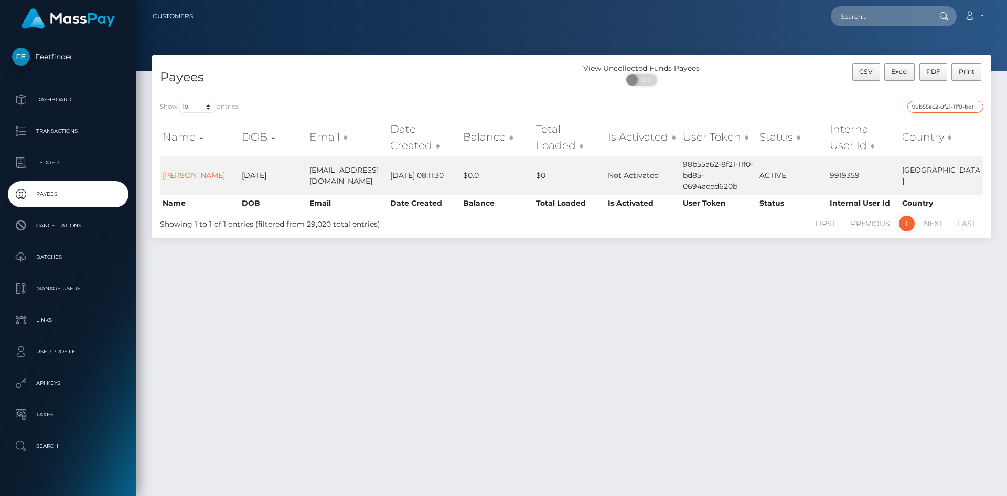
click at [952, 101] on input "98b55a62-8f21-11f0-bd85-0694aced620b" at bounding box center [946, 107] width 76 height 12
paste input "c2087de8-83c9-11f0-8023-0266f44cc279"
click at [948, 109] on input "c2087de8-83c9-11f0-8023-0266f44cc279" at bounding box center [946, 107] width 76 height 12
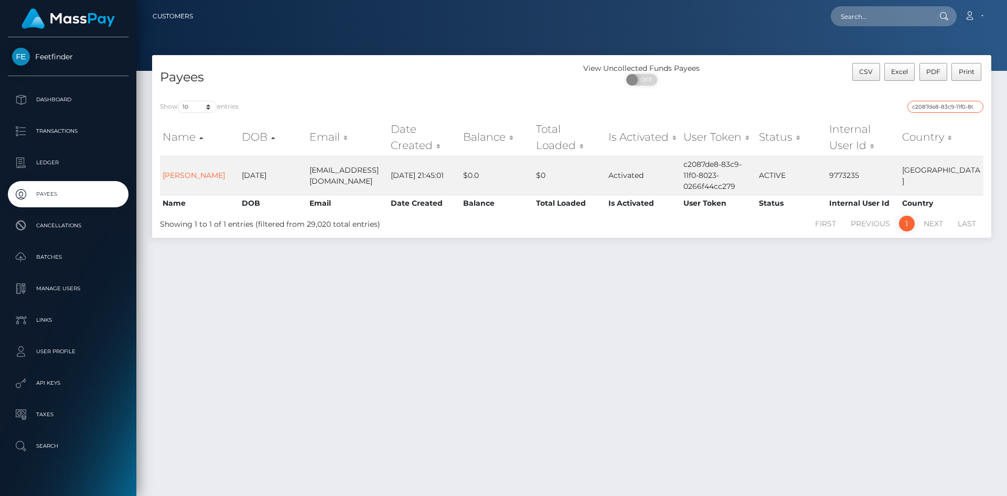
click at [948, 109] on input "c2087de8-83c9-11f0-8023-0266f44cc279" at bounding box center [946, 107] width 76 height 12
paste input "b6f82462-706c-11f0-87f1"
click at [949, 111] on input "b6f82462-706c-11f0-87f1-0266f44cc279" at bounding box center [946, 107] width 76 height 12
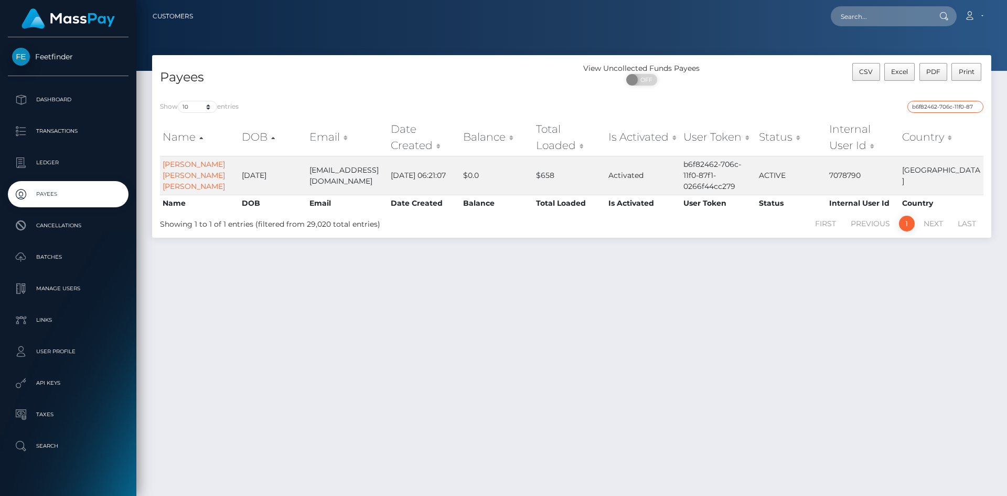
paste input "06abc686-7abb-11f0-8023"
click at [956, 109] on input "06abc686-7abb-11f0-8023-0266f44cc279" at bounding box center [946, 107] width 76 height 12
paste input "ca2c6dd5-7847-11f0-970"
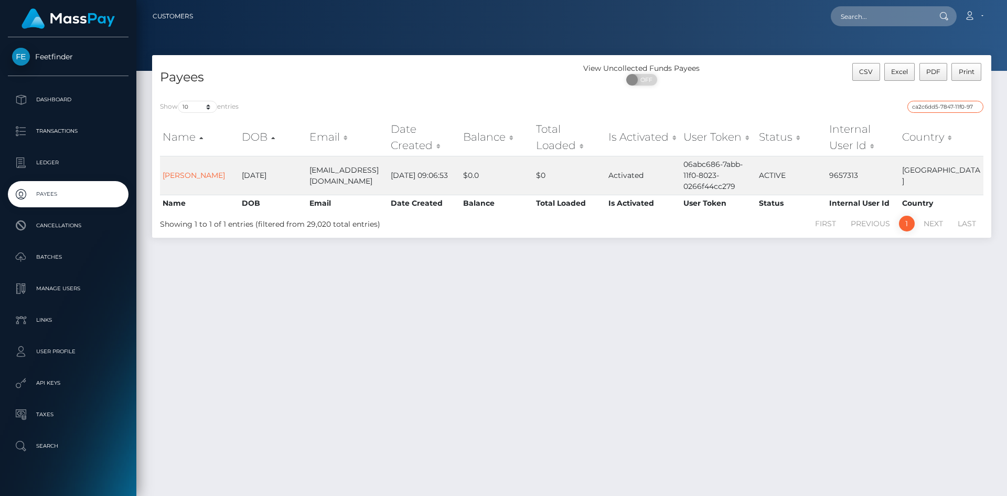
scroll to position [0, 47]
type input "ca2c6dd5-7847-11f0-9703-0266f44cc279"
